Goal: Information Seeking & Learning: Find specific page/section

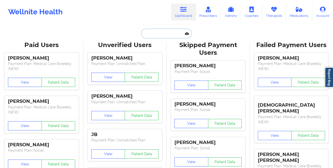
click at [155, 35] on input "text" at bounding box center [166, 34] width 51 height 10
paste input "[PERSON_NAME]"
type input "Janna Helmick"
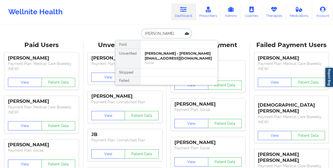
click at [150, 53] on div "Janna Helmick - jannahelmick@icloud.com" at bounding box center [179, 55] width 69 height 9
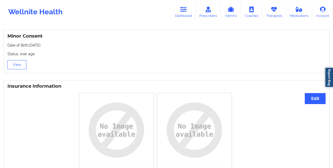
scroll to position [344, 0]
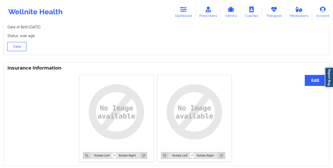
click at [14, 47] on button "View" at bounding box center [16, 46] width 19 height 9
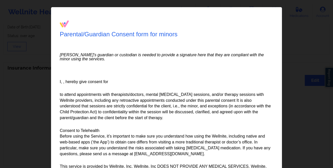
click at [297, 20] on div "Parental/Guardian Consent form for minors Minor's guardian or custodian is need…" at bounding box center [166, 84] width 333 height 168
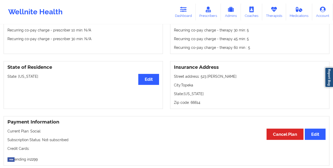
scroll to position [0, 0]
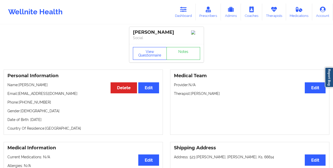
click at [144, 59] on button "View Questionnaire" at bounding box center [150, 53] width 34 height 13
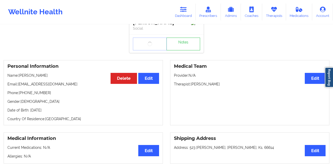
scroll to position [9, 0]
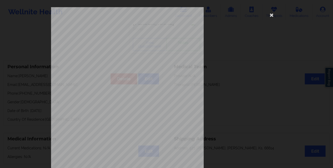
click at [275, 17] on div "1161 Mission St San Francisco, CA, 94103 What state do you live in ? Kansas Ful…" at bounding box center [166, 115] width 231 height 216
click at [269, 17] on icon at bounding box center [271, 15] width 8 height 8
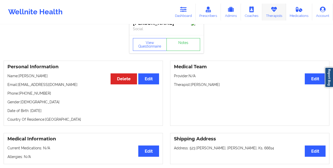
click at [274, 12] on link "Therapists" at bounding box center [274, 12] width 24 height 17
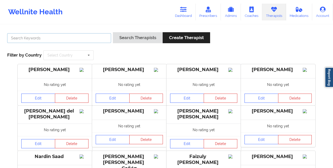
click at [98, 36] on input "text" at bounding box center [59, 38] width 104 height 10
paste input "Yvonne Woods Dashima Green"
click at [83, 38] on input "Yvonne Woods Dashima Green" at bounding box center [59, 38] width 104 height 10
type input "Dashima Green"
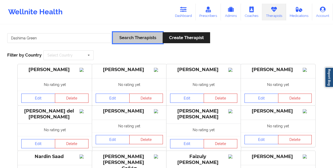
click at [134, 36] on button "Search Therapists" at bounding box center [138, 37] width 50 height 11
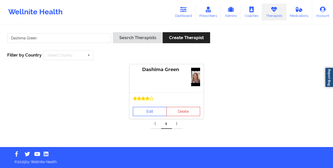
click at [149, 112] on link "Edit" at bounding box center [150, 111] width 34 height 9
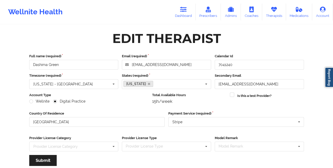
scroll to position [61, 0]
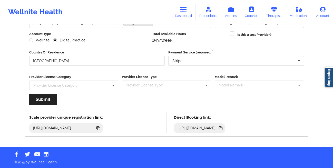
click at [221, 129] on icon at bounding box center [220, 128] width 3 height 3
click at [222, 128] on icon at bounding box center [221, 129] width 3 height 3
click at [221, 128] on icon at bounding box center [220, 128] width 3 height 3
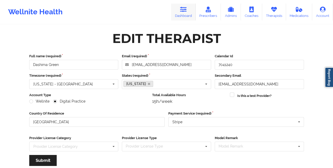
click at [184, 13] on link "Dashboard" at bounding box center [183, 12] width 25 height 17
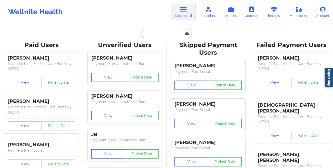
click at [159, 32] on input "text" at bounding box center [166, 34] width 51 height 10
paste input "Anna Haller"
type input "Anna Haller"
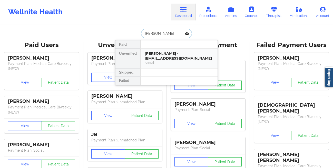
click at [152, 54] on div "Anna Haller - annachaller@gmail.com" at bounding box center [179, 55] width 69 height 9
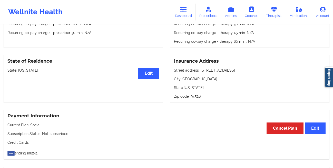
scroll to position [3, 0]
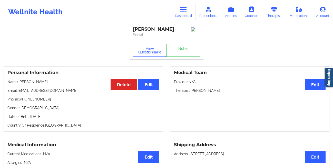
click at [144, 51] on button "View Questionnaire" at bounding box center [150, 50] width 34 height 13
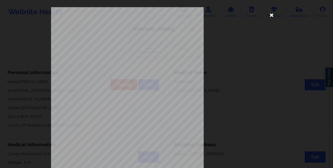
click at [270, 15] on icon at bounding box center [271, 15] width 8 height 8
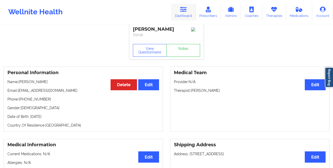
click at [184, 15] on link "Dashboard" at bounding box center [183, 12] width 25 height 17
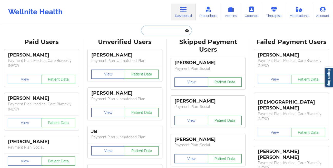
click at [185, 33] on input "text" at bounding box center [166, 31] width 51 height 10
paste input "Vanessa Navarro"
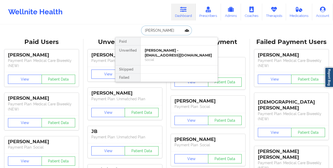
type input "Vanessa Navarro"
click at [164, 54] on div "Vanessa Navarro - vanessa.navarro213@gmail.com" at bounding box center [179, 52] width 69 height 9
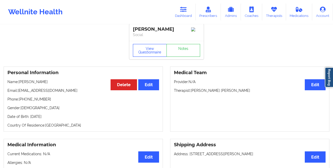
click at [139, 49] on button "View Questionnaire" at bounding box center [150, 50] width 34 height 13
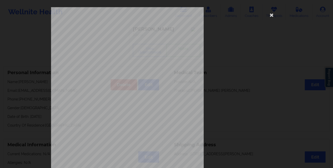
scroll to position [76, 0]
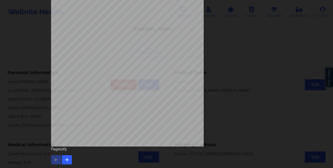
click at [64, 166] on div "1161 Mission St San Francisco, CA, 94103 What state do you live in ? Texas Full…" at bounding box center [166, 47] width 238 height 241
click at [66, 161] on icon "button" at bounding box center [67, 159] width 4 height 3
click at [65, 160] on icon "button" at bounding box center [67, 159] width 4 height 3
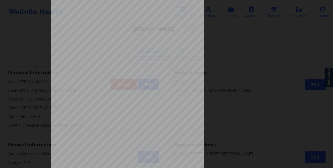
scroll to position [38, 0]
click at [224, 32] on div "Insurance company type details by patient commercial Insurance Member ID for pa…" at bounding box center [166, 78] width 231 height 216
click at [297, 22] on div "Insurance company type details by patient commercial Insurance Member ID for pa…" at bounding box center [166, 84] width 333 height 168
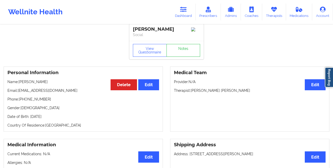
scroll to position [0, 0]
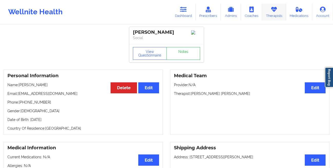
click at [269, 14] on link "Therapists" at bounding box center [274, 12] width 24 height 17
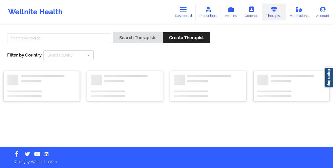
click at [65, 32] on div "Search Therapists Create Therapist Filter by Country Select Country Australia C…" at bounding box center [166, 46] width 325 height 35
click at [65, 34] on input "text" at bounding box center [59, 38] width 104 height 10
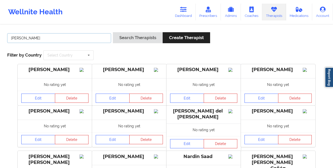
type input "darlene nicks"
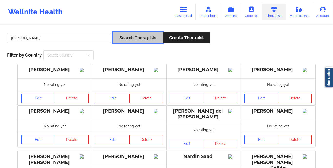
click at [127, 41] on button "Search Therapists" at bounding box center [138, 37] width 50 height 11
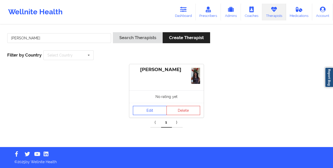
click at [148, 109] on link "Edit" at bounding box center [150, 110] width 34 height 9
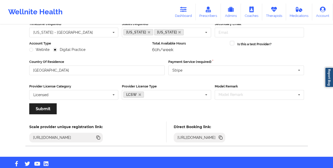
scroll to position [61, 0]
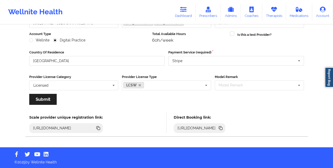
click at [222, 129] on icon at bounding box center [221, 129] width 3 height 3
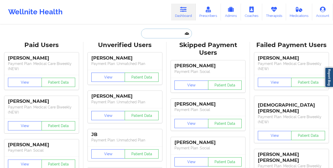
click at [156, 33] on input "text" at bounding box center [166, 34] width 51 height 10
paste input "[PERSON_NAME]"
type input "[PERSON_NAME]"
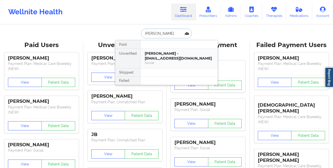
click at [151, 53] on div "[PERSON_NAME] - [EMAIL_ADDRESS][DOMAIN_NAME]" at bounding box center [179, 55] width 69 height 9
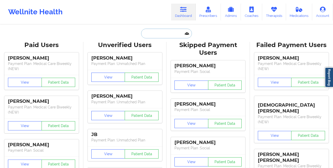
click at [167, 32] on input "text" at bounding box center [166, 34] width 51 height 10
paste input "[PERSON_NAME]"
type input "[PERSON_NAME]"
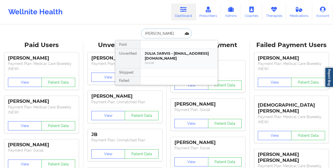
click at [157, 51] on div "JULIA JARVIS - [EMAIL_ADDRESS][DOMAIN_NAME] Social" at bounding box center [178, 59] width 77 height 20
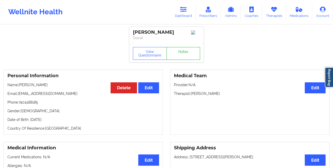
click at [175, 56] on link "Notes" at bounding box center [183, 53] width 34 height 13
